Goal: Transaction & Acquisition: Purchase product/service

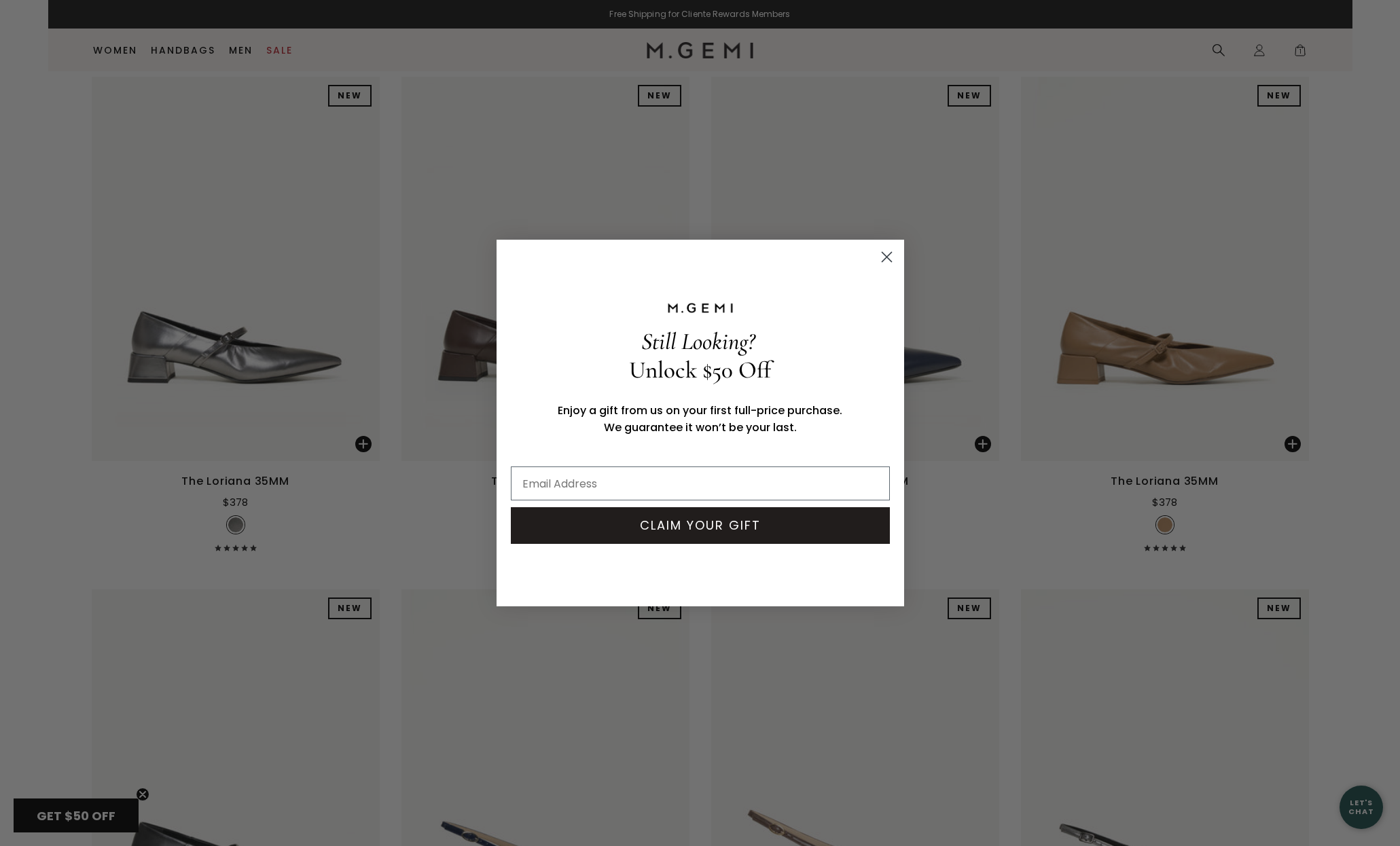
type input "daniellemattiaberg@gmail.com"
click at [685, 527] on button "CLAIM YOUR GIFT" at bounding box center [701, 526] width 379 height 37
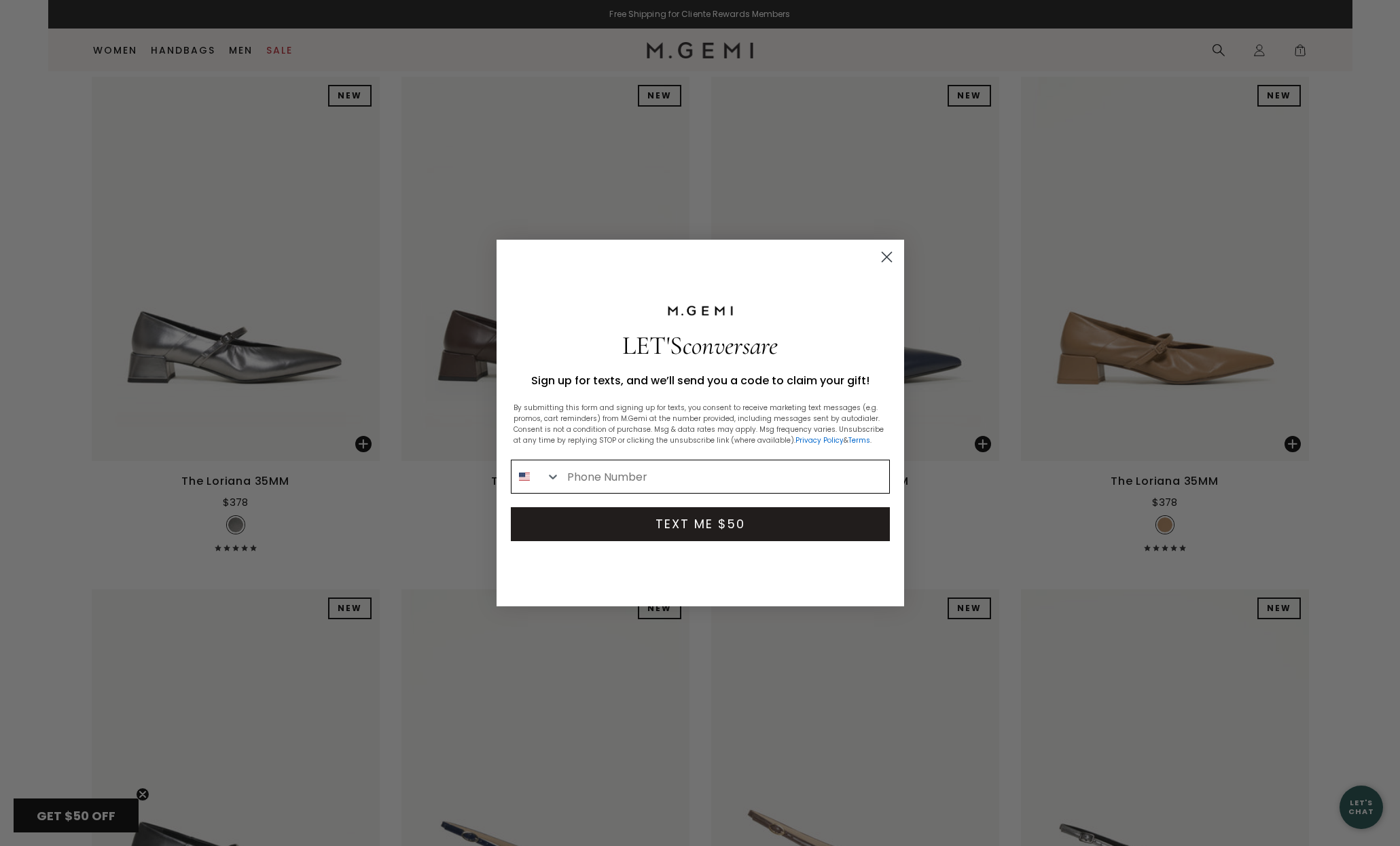
click at [610, 479] on input "Phone Number" at bounding box center [724, 477] width 329 height 33
type input "404-386-6989"
click at [712, 527] on button "TEXT ME $50" at bounding box center [701, 524] width 379 height 34
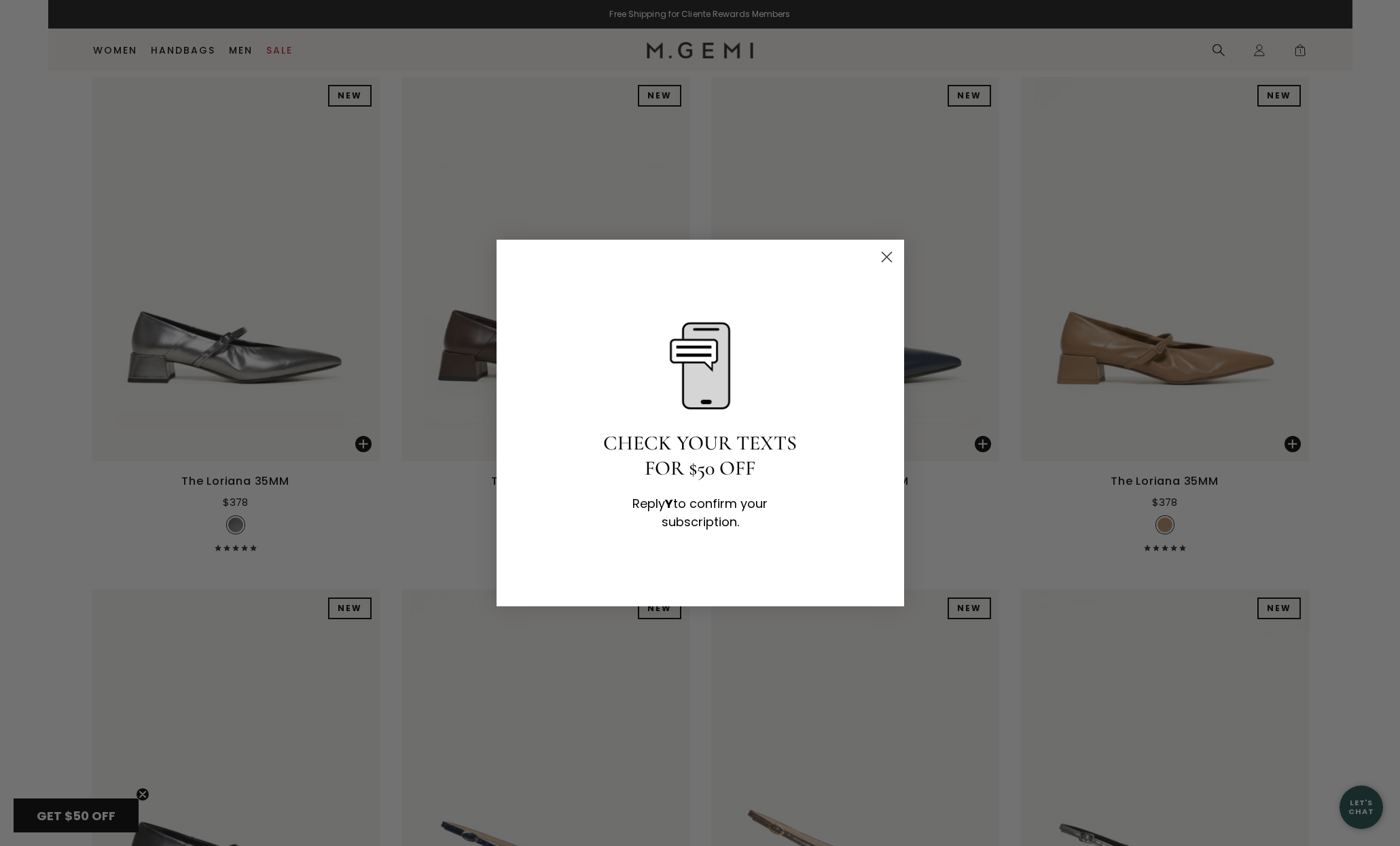
click at [887, 256] on circle "Close dialog" at bounding box center [886, 257] width 22 height 22
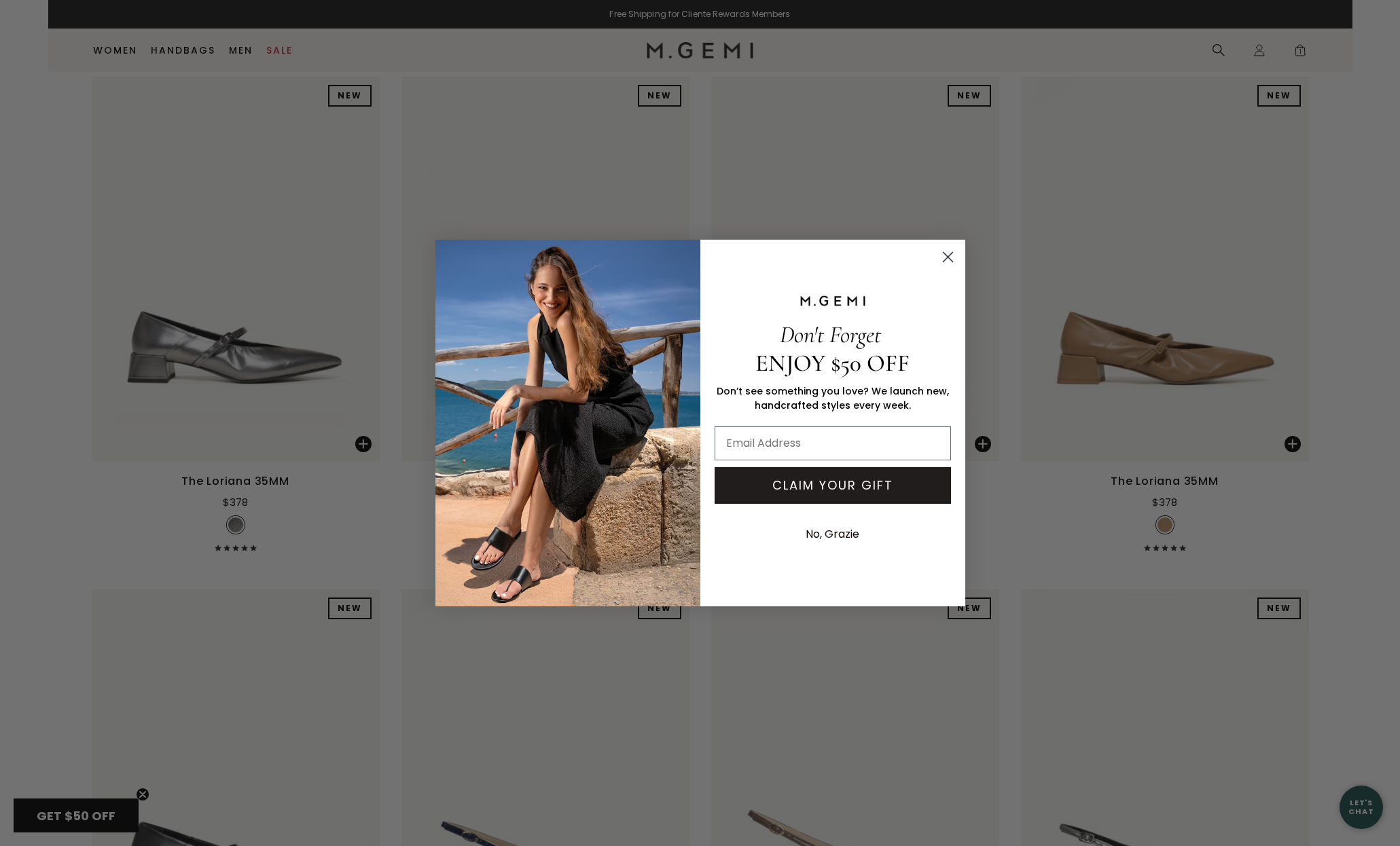
click at [950, 260] on circle "Close dialog" at bounding box center [947, 257] width 22 height 22
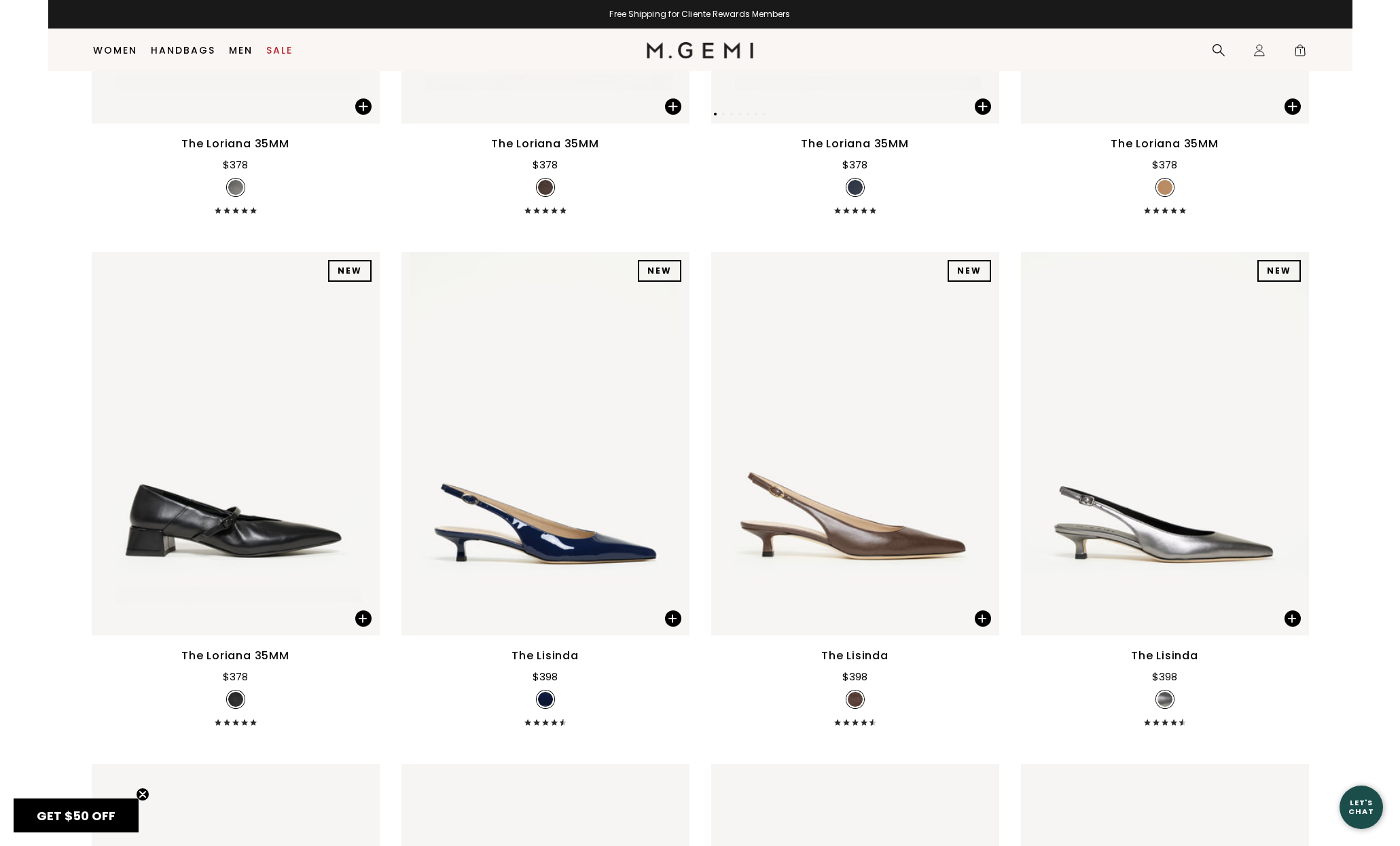
scroll to position [1039, 0]
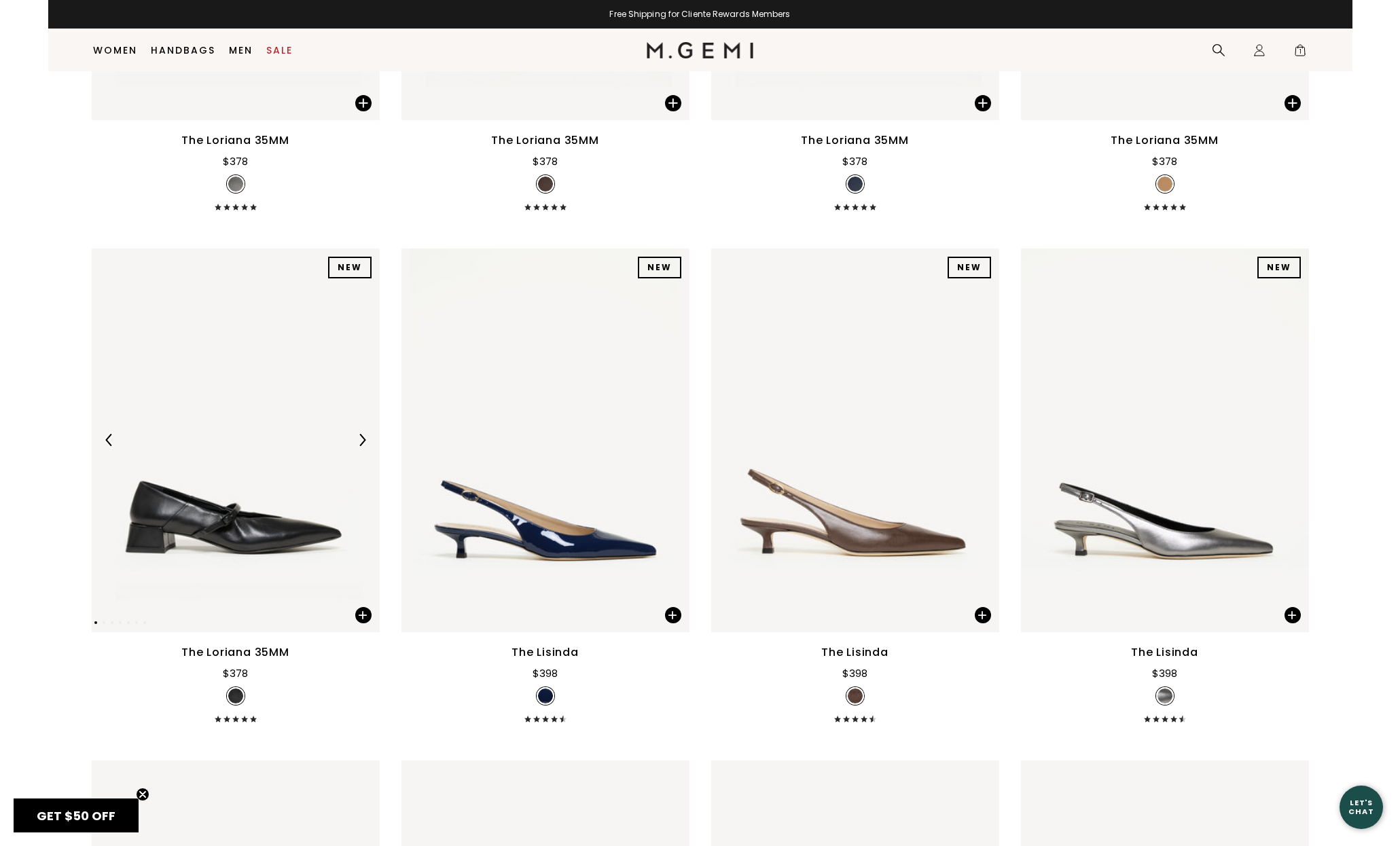
click at [267, 552] on img at bounding box center [236, 441] width 288 height 384
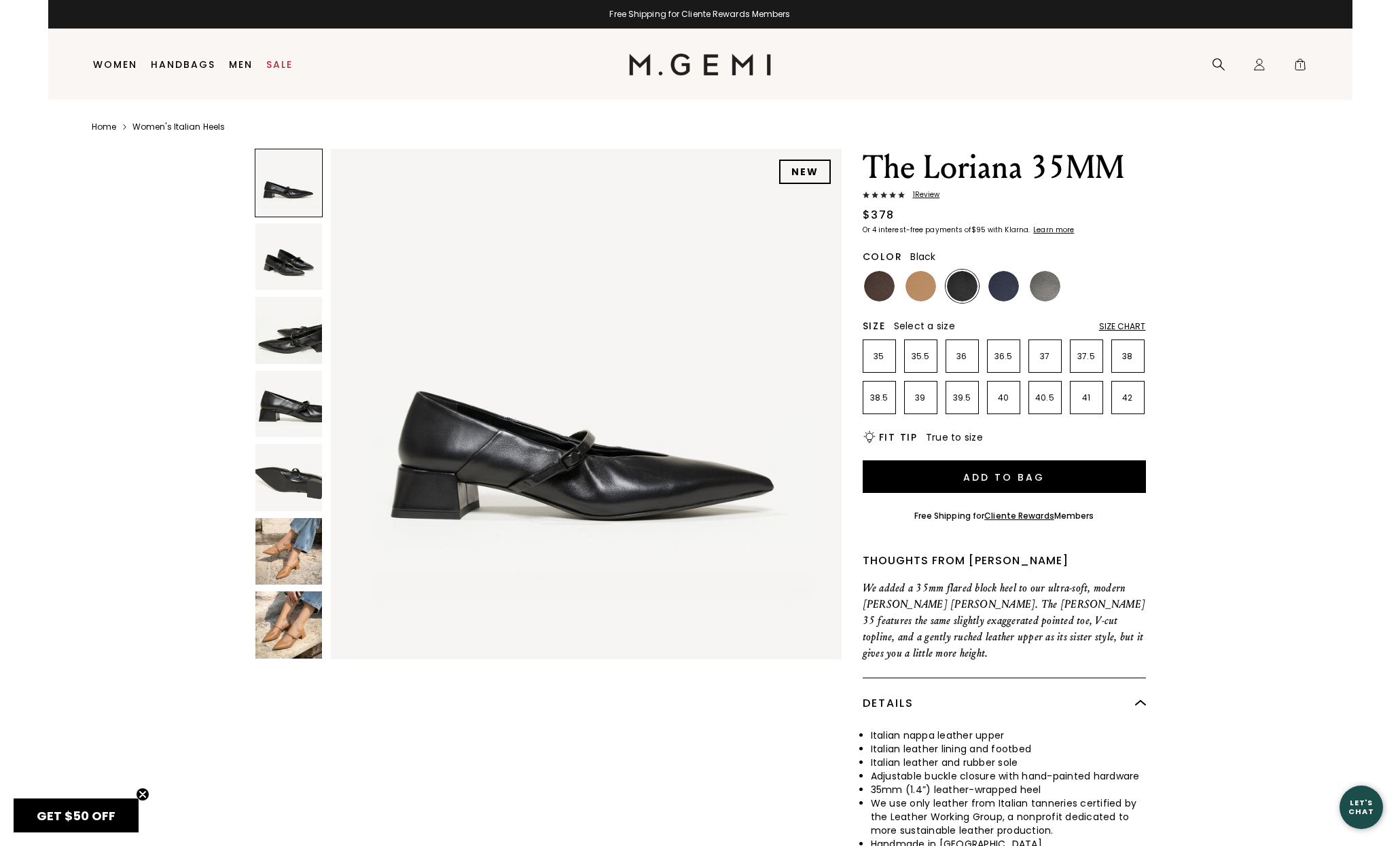
click at [964, 290] on img at bounding box center [961, 286] width 30 height 30
click at [1128, 356] on p "38" at bounding box center [1127, 356] width 32 height 11
click at [1302, 64] on span "1" at bounding box center [1300, 67] width 13 height 13
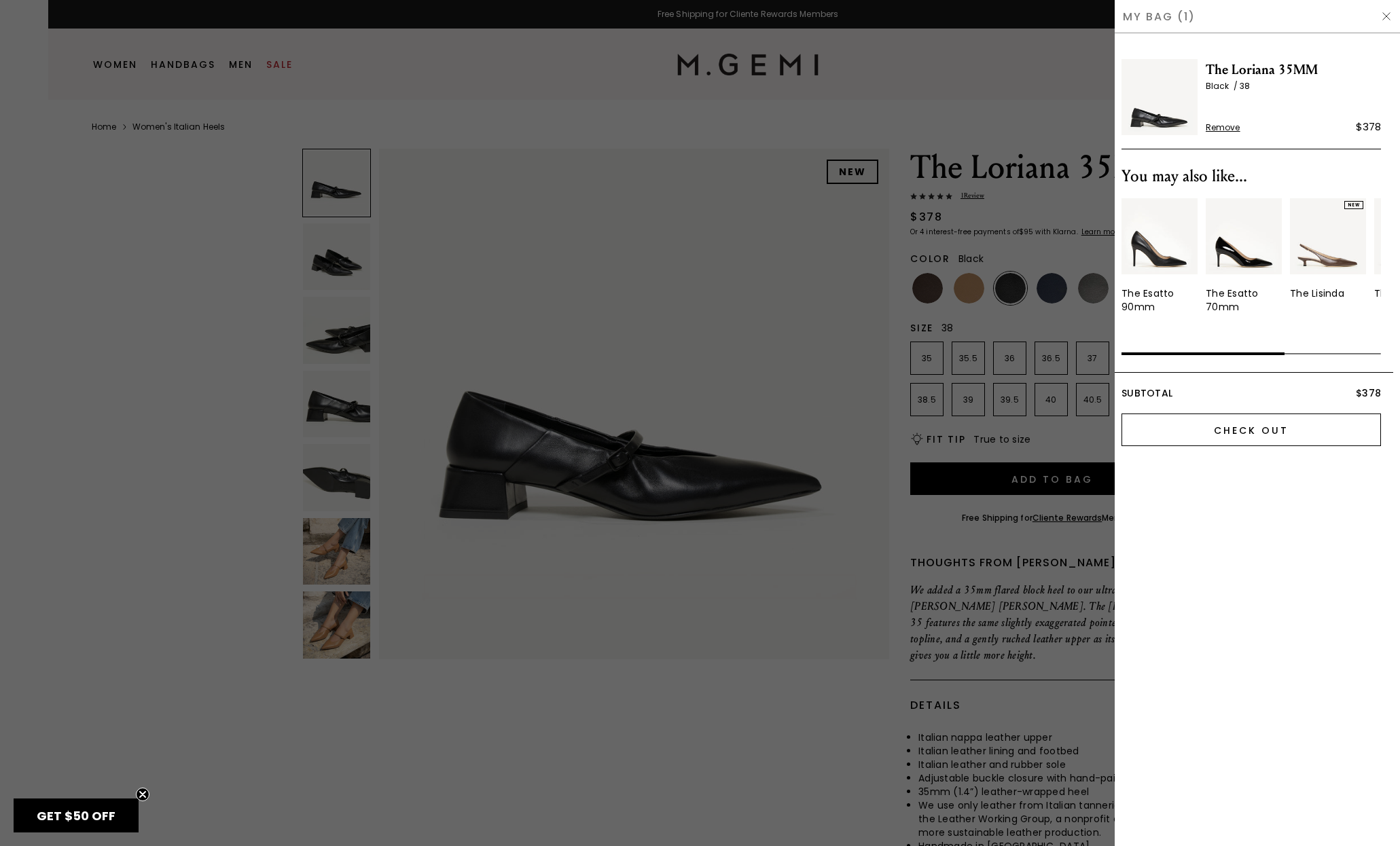
click at [1268, 413] on input "Check Out" at bounding box center [1251, 430] width 259 height 33
